Goal: Task Accomplishment & Management: Manage account settings

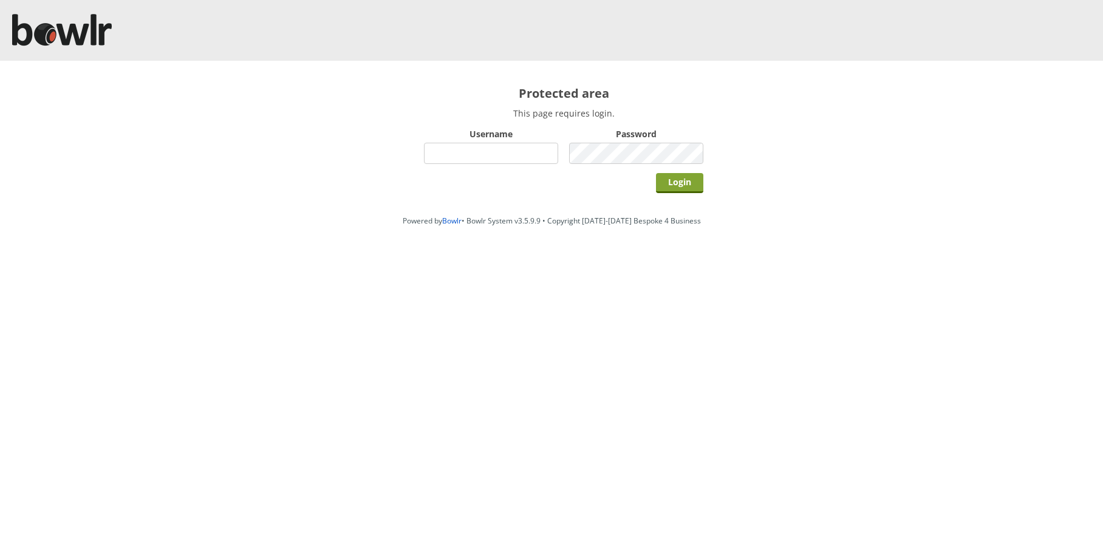
type input "hornseaindoorbowlsclub"
click at [667, 180] on input "Login" at bounding box center [679, 183] width 47 height 20
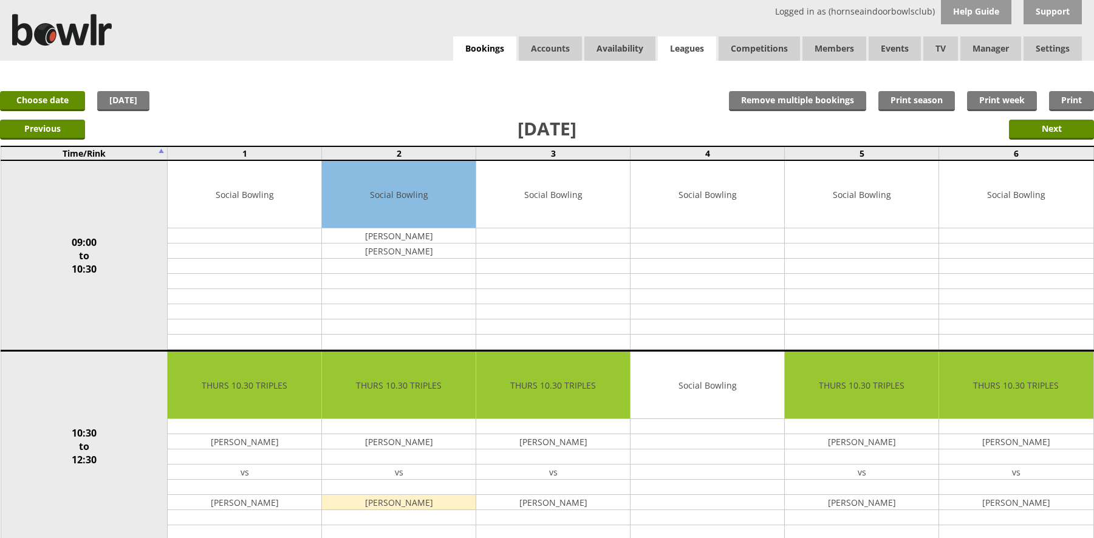
click at [686, 46] on link "Leagues" at bounding box center [687, 48] width 58 height 24
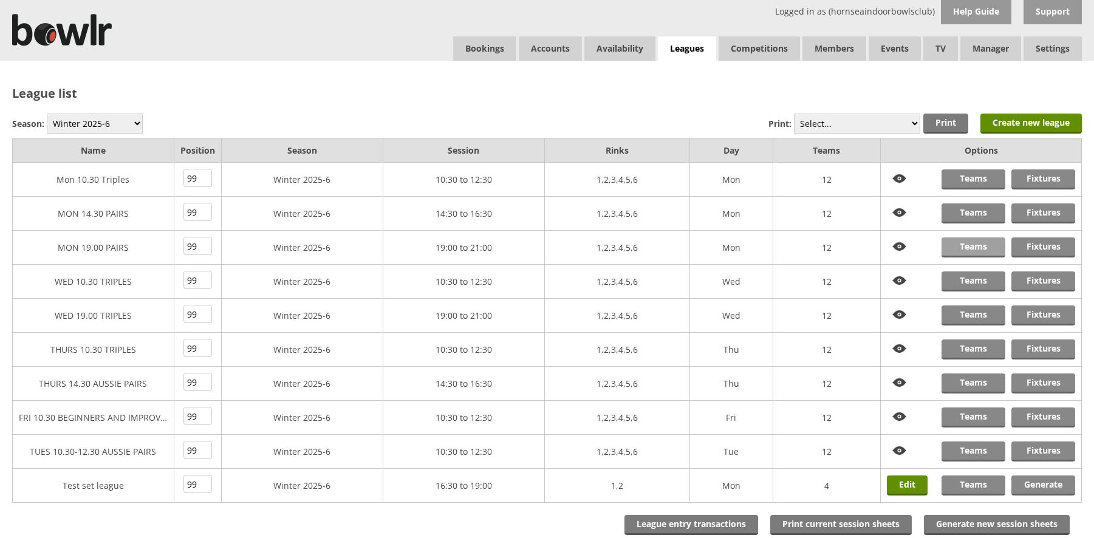
click at [968, 242] on link "Teams" at bounding box center [973, 247] width 64 height 20
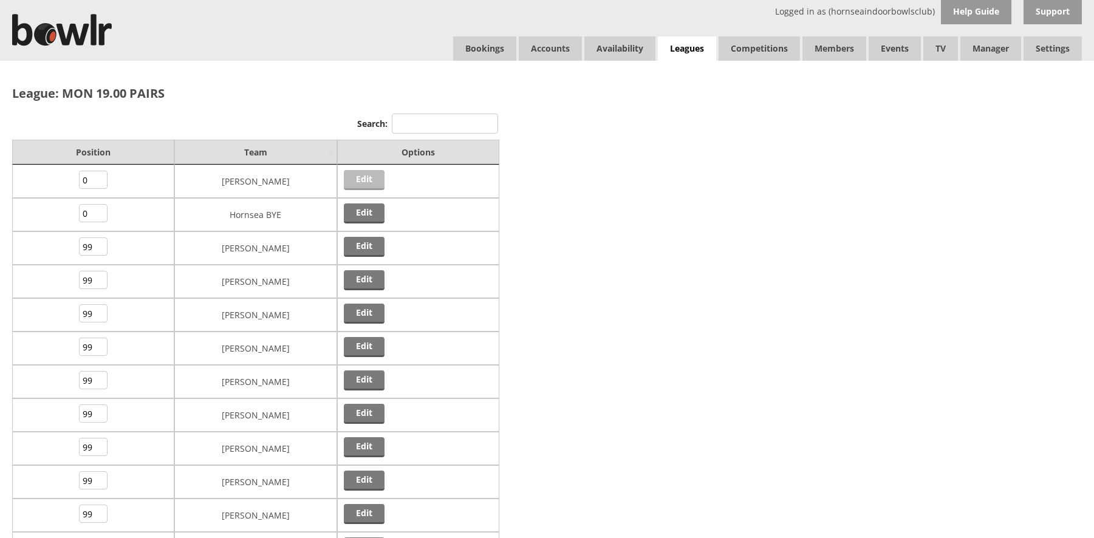
click at [365, 174] on link "Edit" at bounding box center [364, 180] width 41 height 20
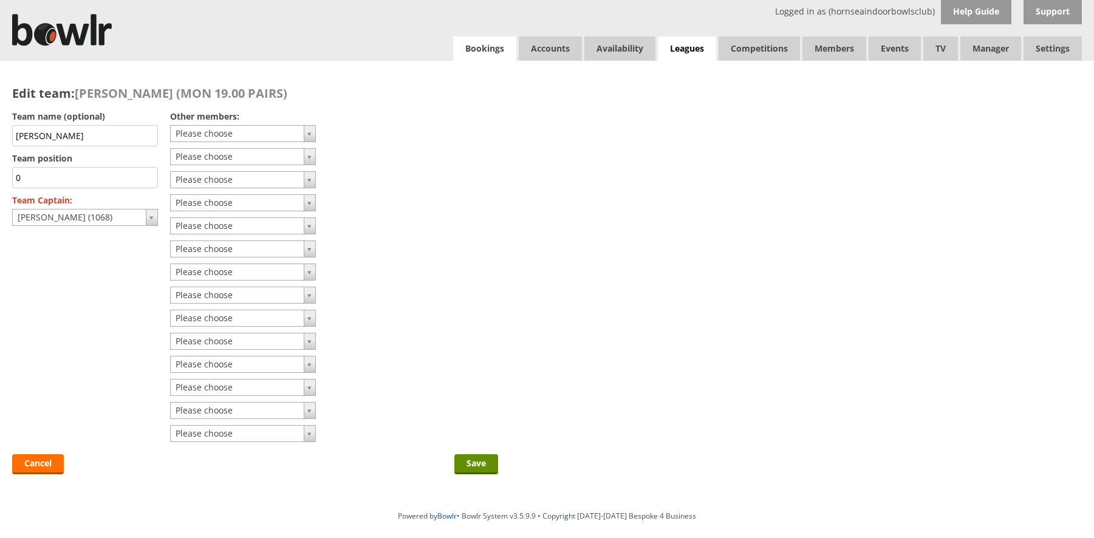
click at [469, 54] on link "Bookings" at bounding box center [484, 48] width 63 height 24
